Goal: Find specific page/section: Find specific page/section

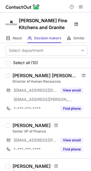
click at [75, 25] on span at bounding box center [76, 24] width 5 height 5
click at [82, 76] on span at bounding box center [83, 75] width 3 height 5
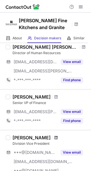
click at [55, 138] on span at bounding box center [56, 138] width 3 height 5
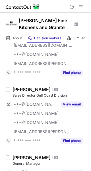
scroll to position [149, 0]
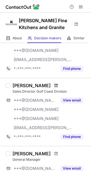
click at [57, 84] on span at bounding box center [56, 85] width 3 height 5
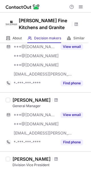
scroll to position [215, 0]
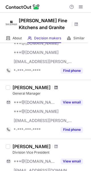
click at [55, 88] on span at bounding box center [56, 87] width 3 height 5
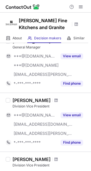
scroll to position [266, 0]
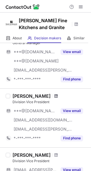
click at [55, 96] on span at bounding box center [56, 96] width 3 height 5
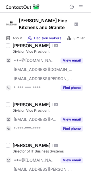
scroll to position [317, 0]
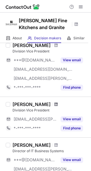
click at [55, 104] on span at bounding box center [56, 104] width 3 height 5
